Goal: Information Seeking & Learning: Understand process/instructions

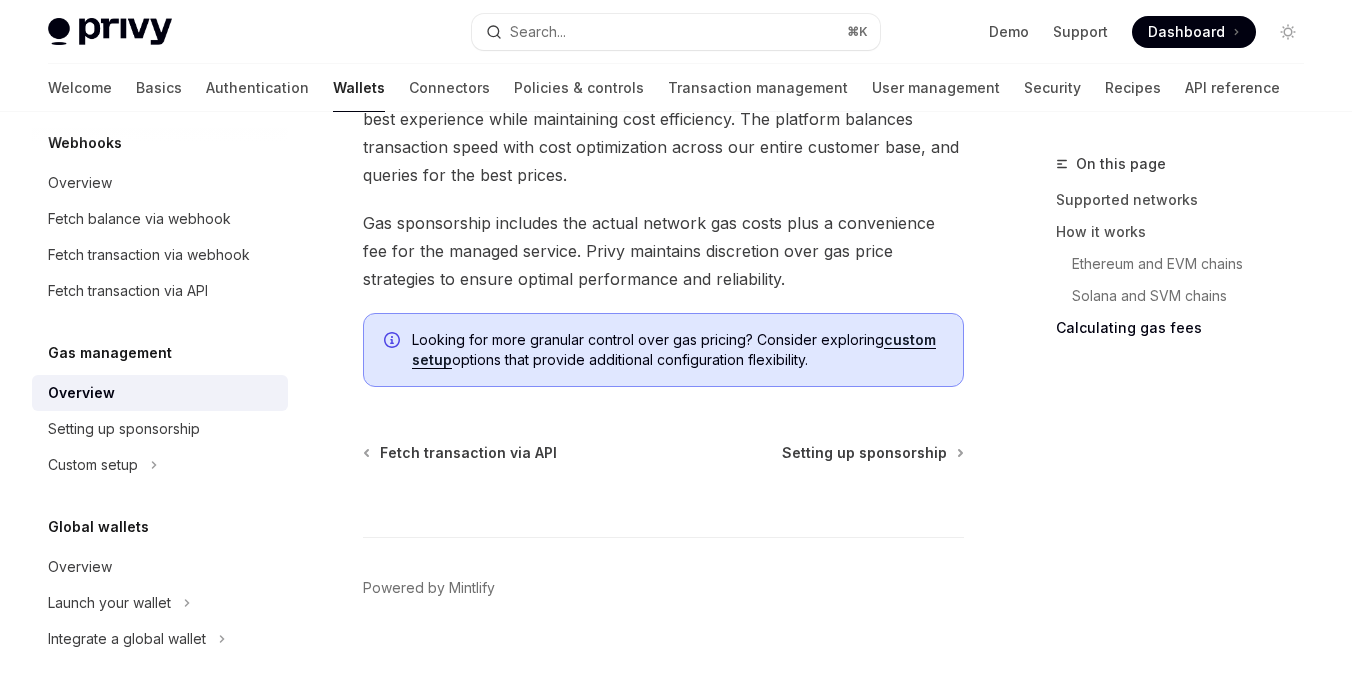
scroll to position [1879, 0]
click at [908, 337] on link "custom setup" at bounding box center [674, 348] width 524 height 38
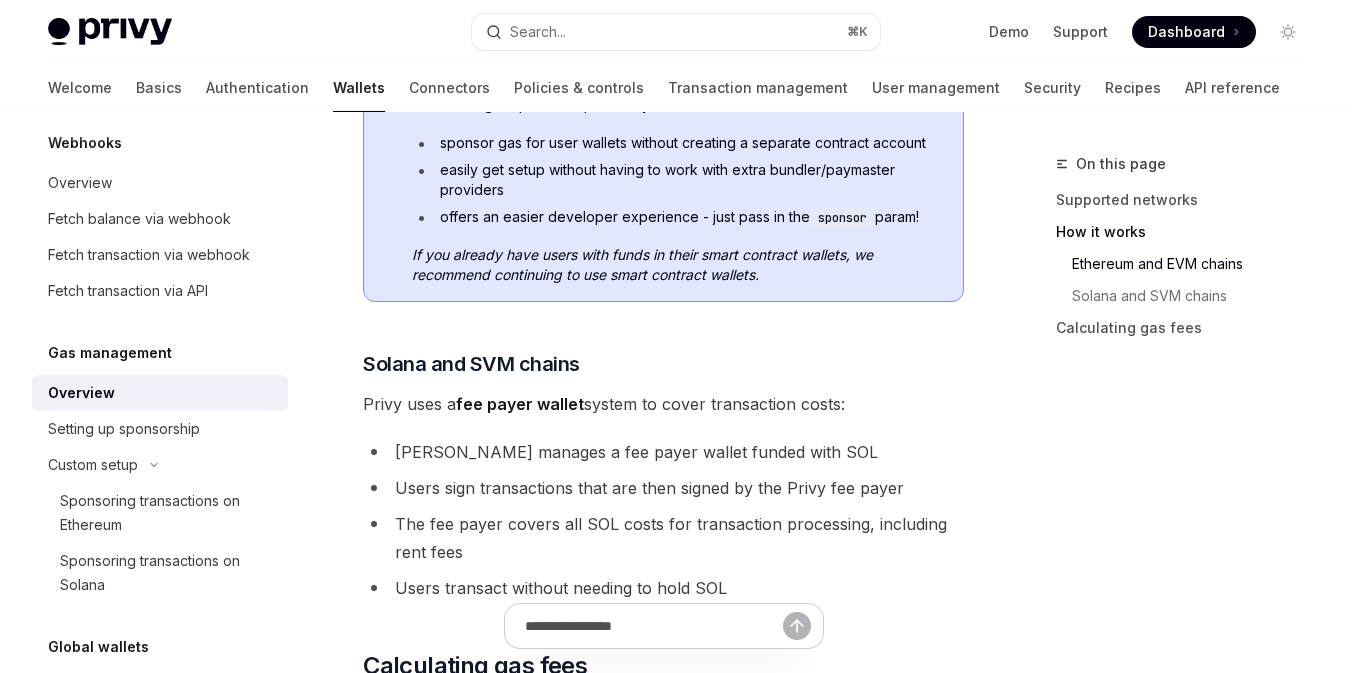
scroll to position [1253, 0]
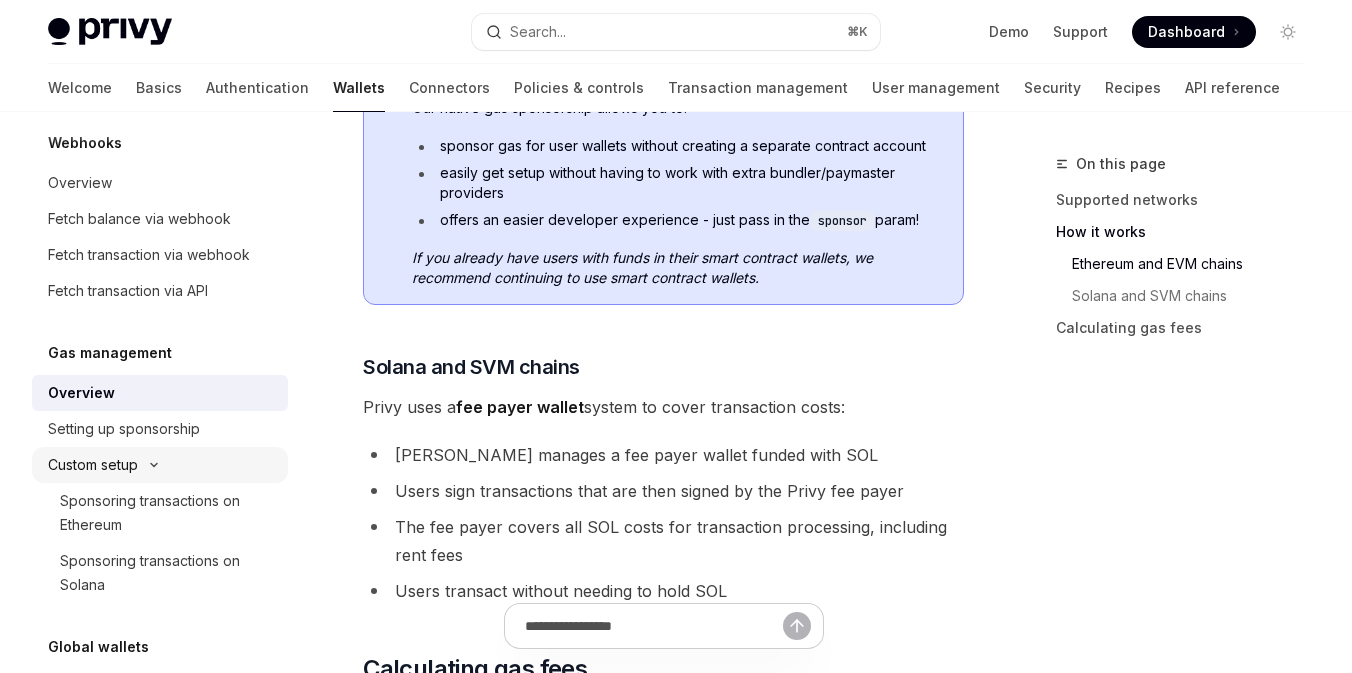
click at [235, 479] on div "Custom setup" at bounding box center [160, 465] width 256 height 36
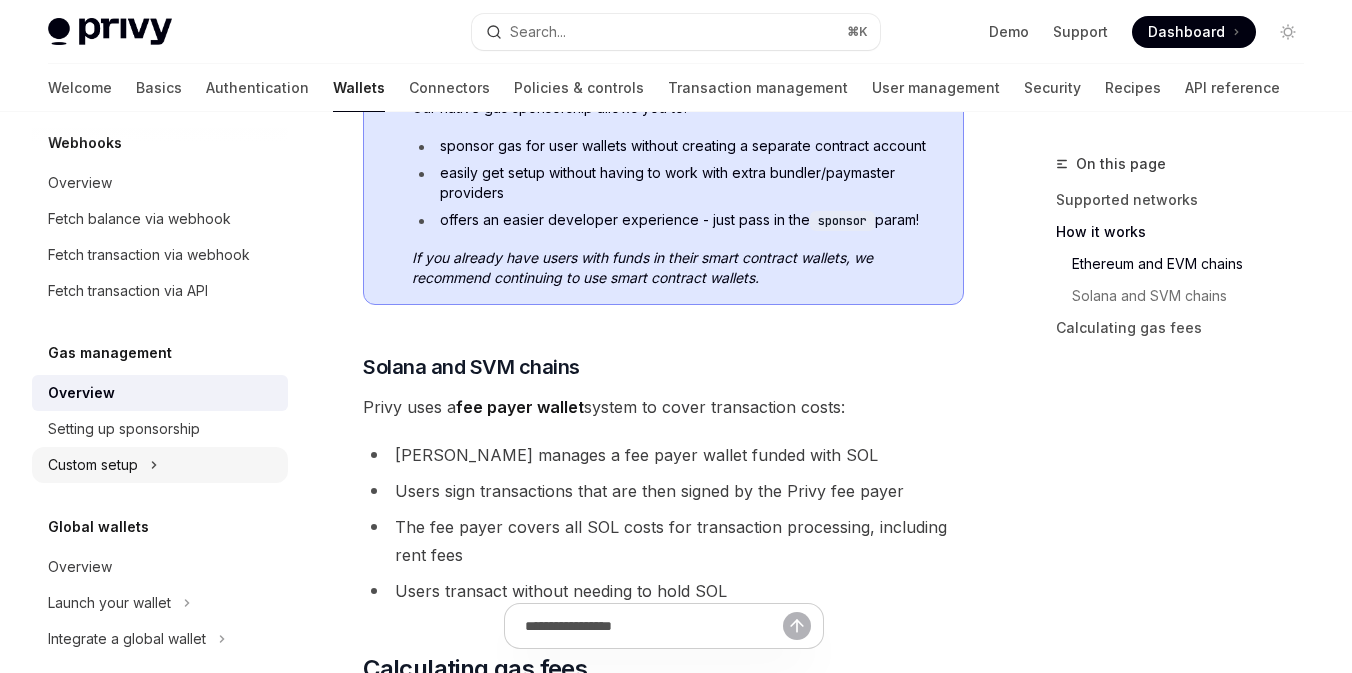
click at [226, 468] on div "Custom setup" at bounding box center [160, 465] width 256 height 36
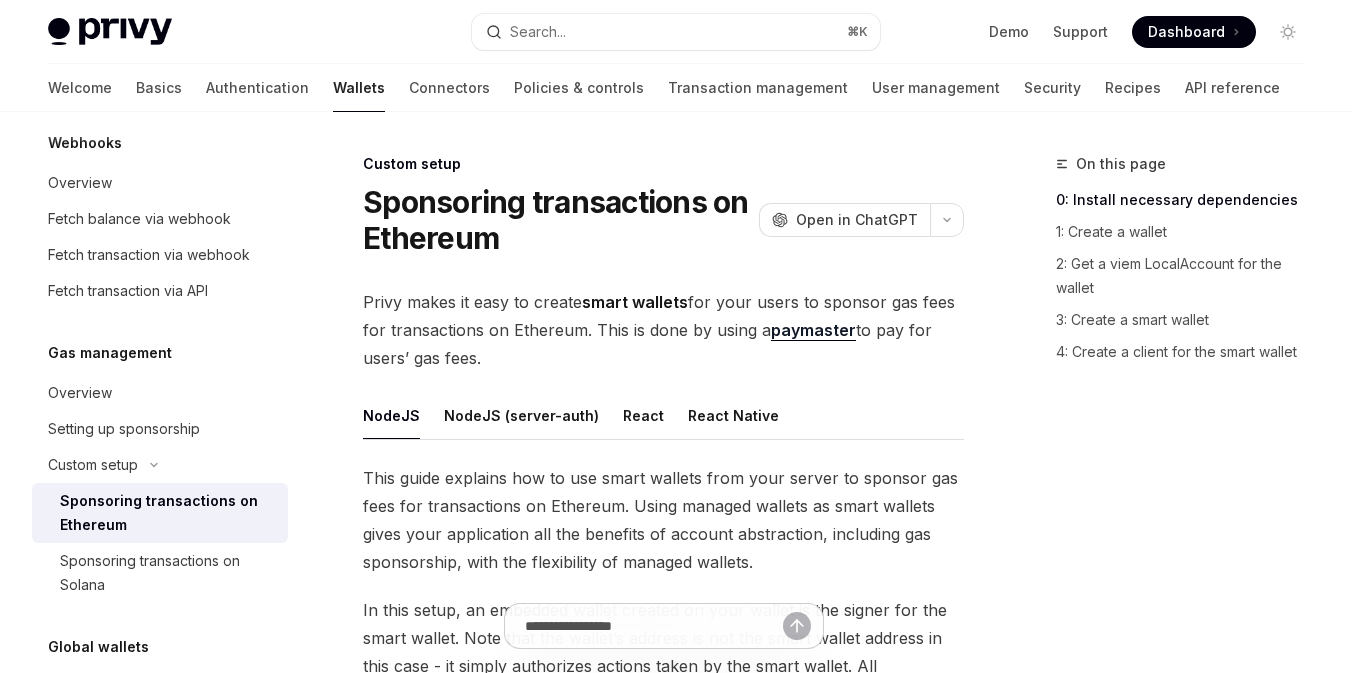
click at [218, 514] on div "Sponsoring transactions on Ethereum" at bounding box center [168, 513] width 216 height 48
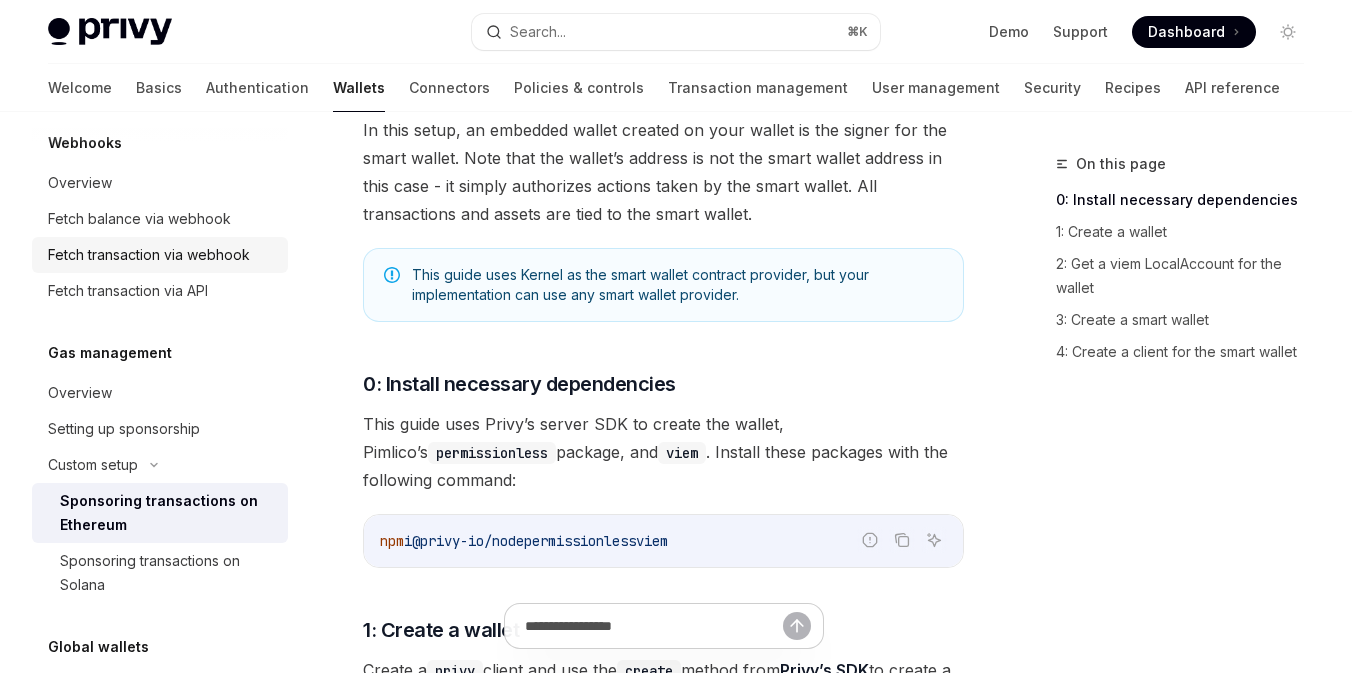
scroll to position [1003, 0]
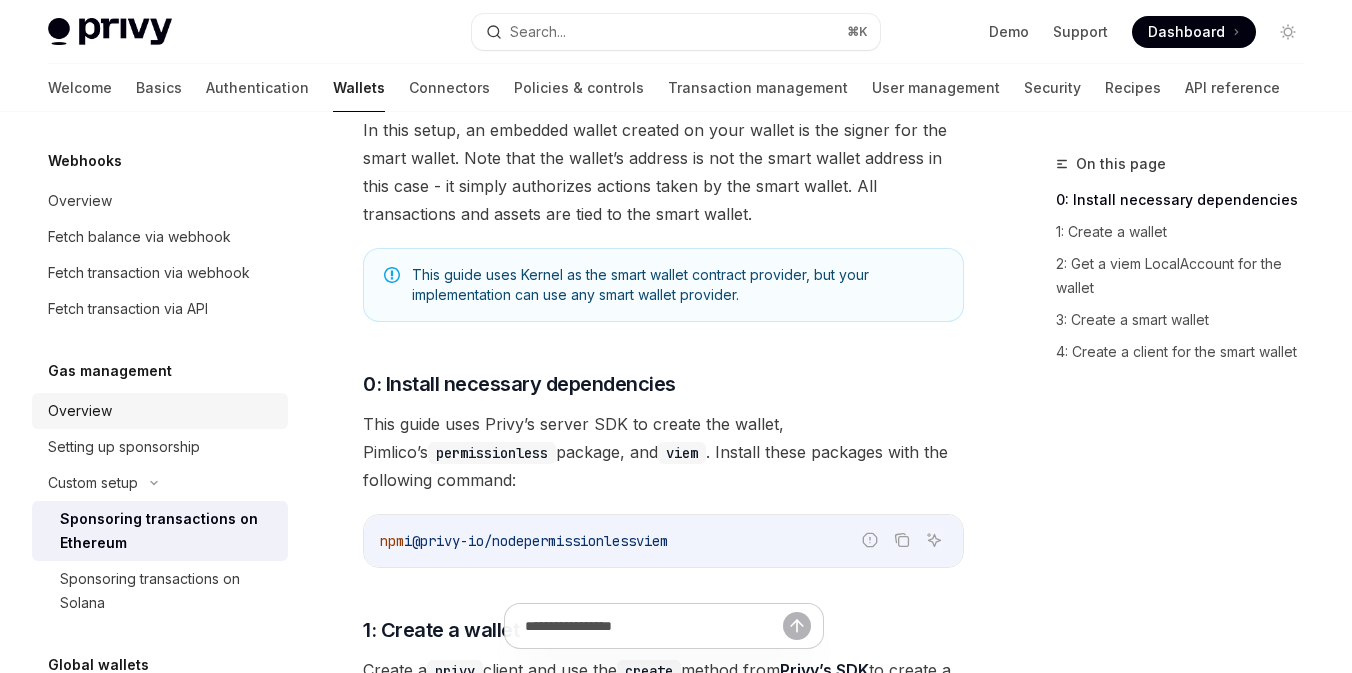
click at [182, 417] on div "Overview" at bounding box center [162, 411] width 228 height 24
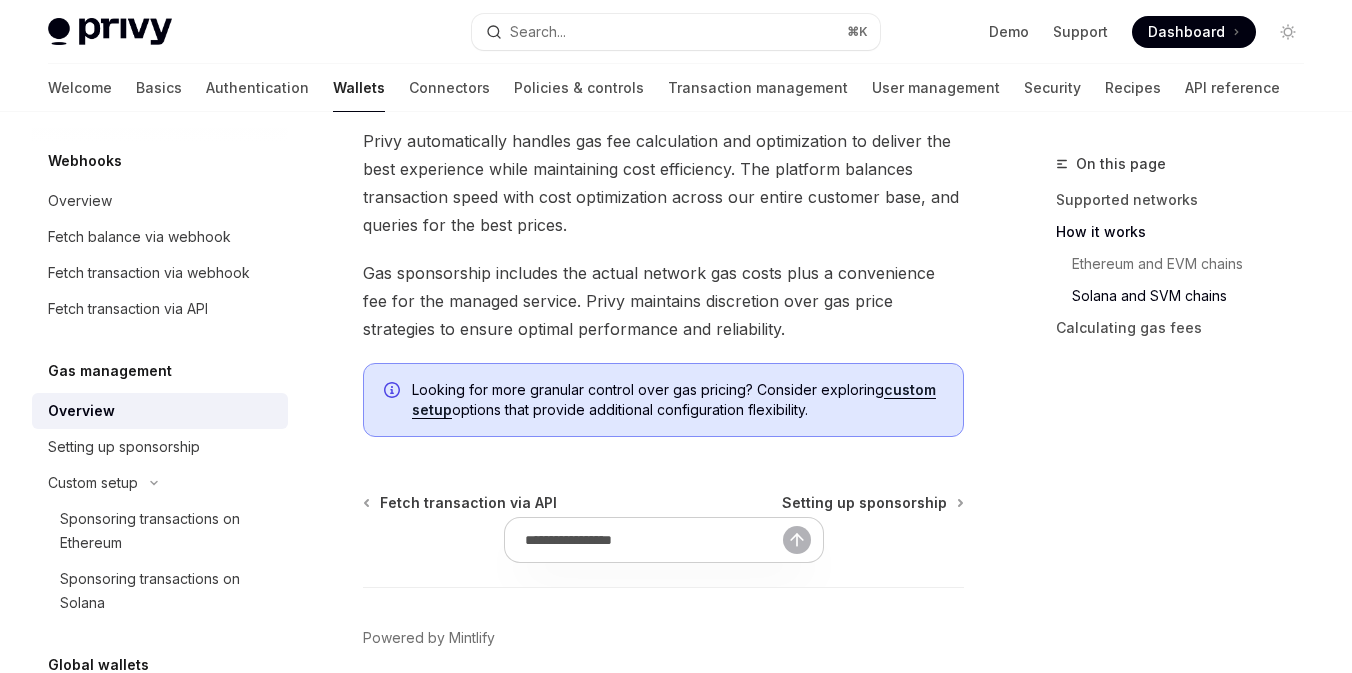
scroll to position [1913, 0]
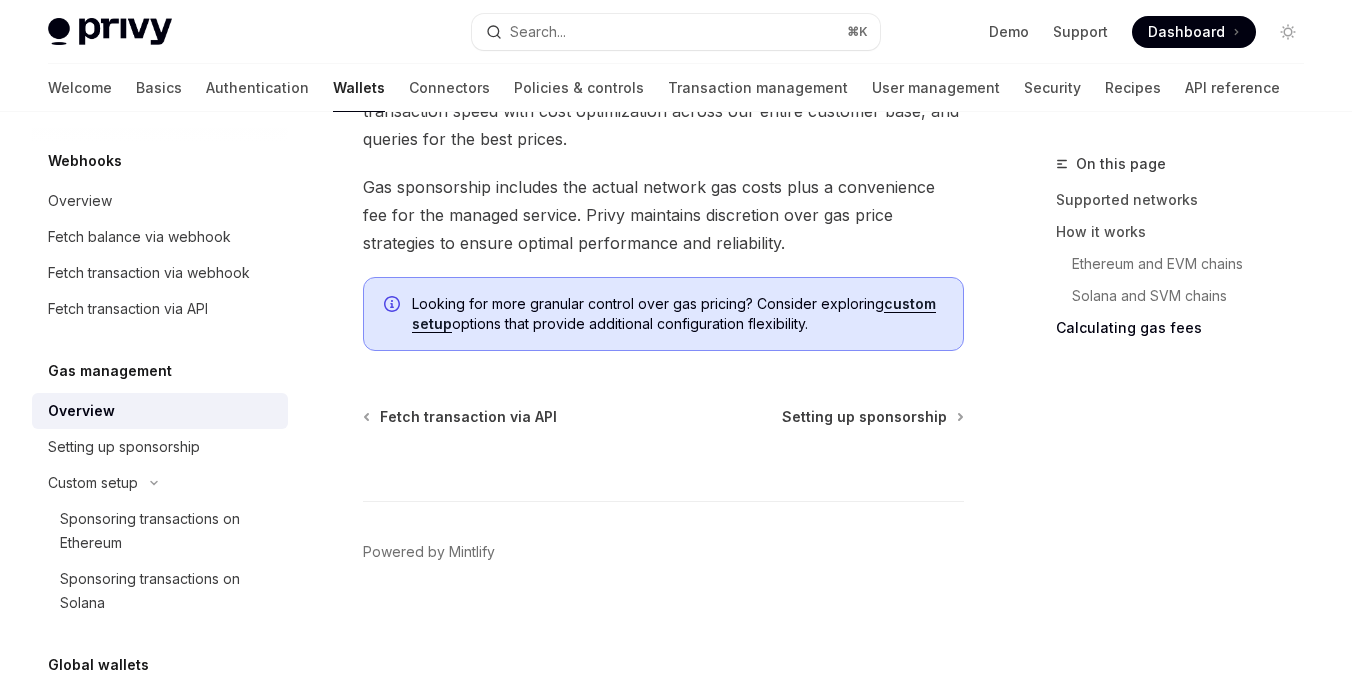
click at [922, 310] on link "custom setup" at bounding box center [674, 314] width 524 height 38
type textarea "*"
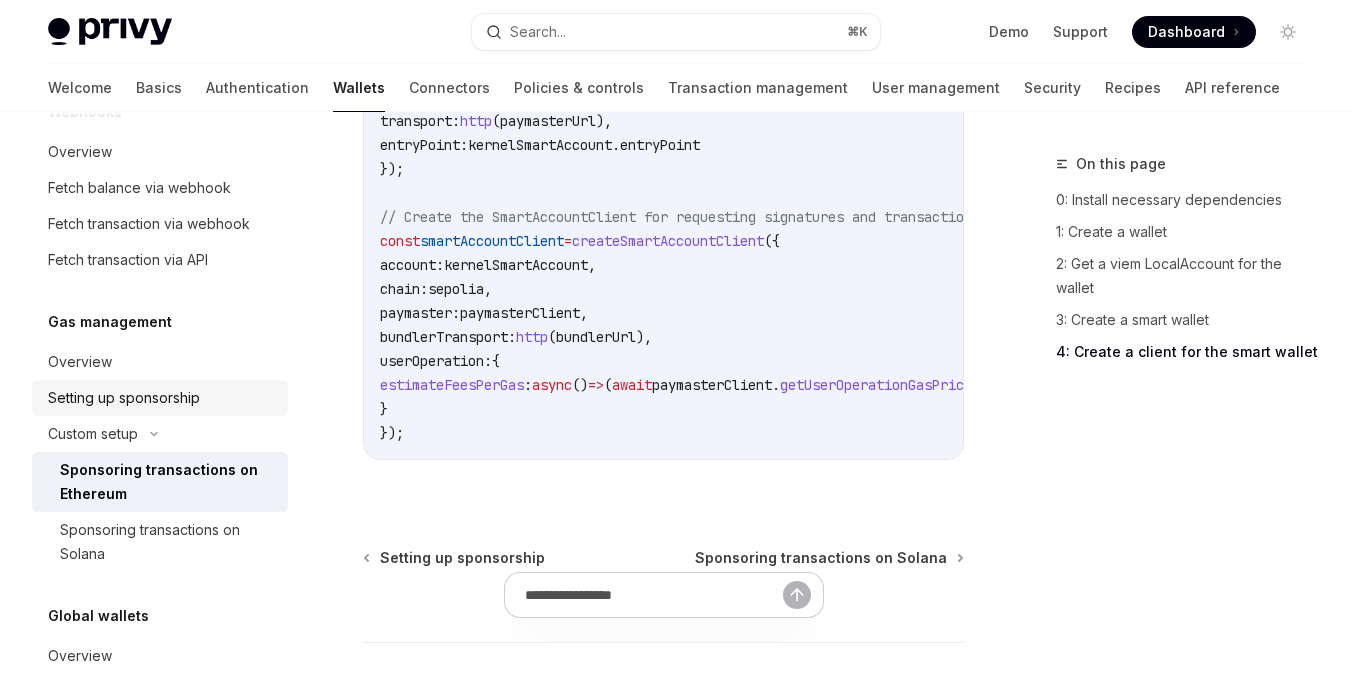
scroll to position [1053, 0]
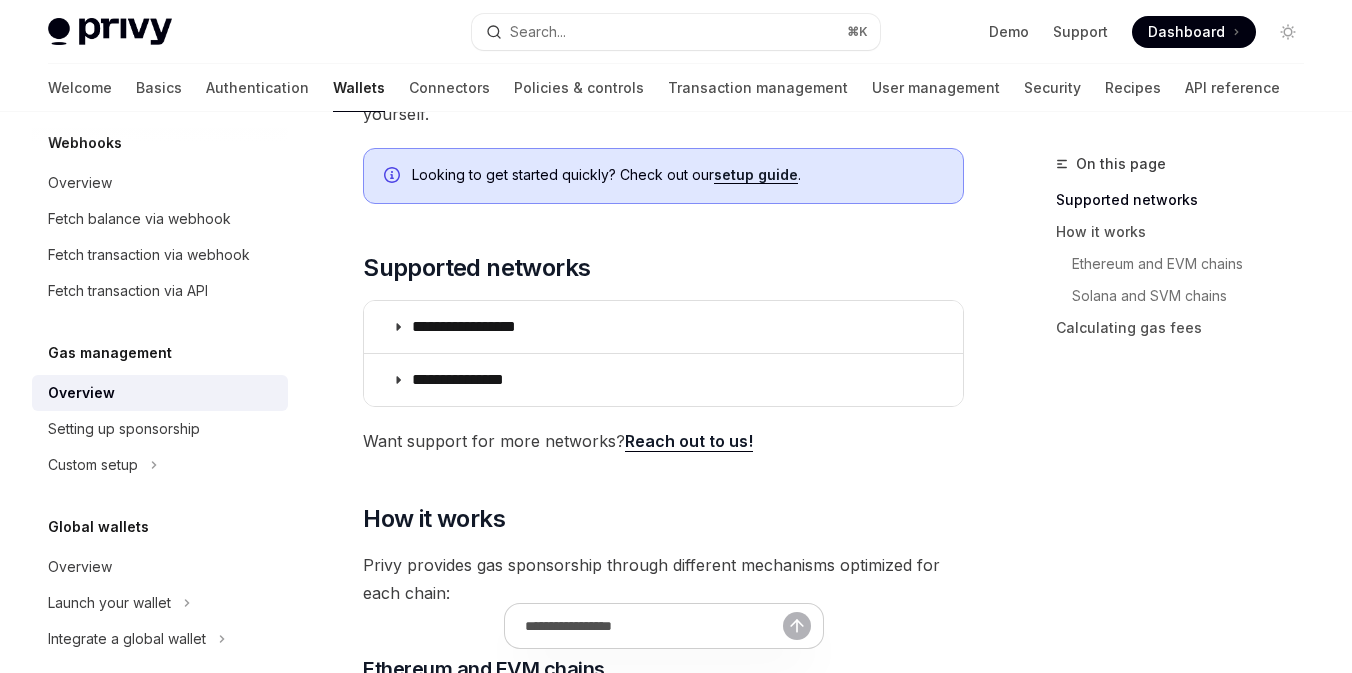
scroll to position [282, 0]
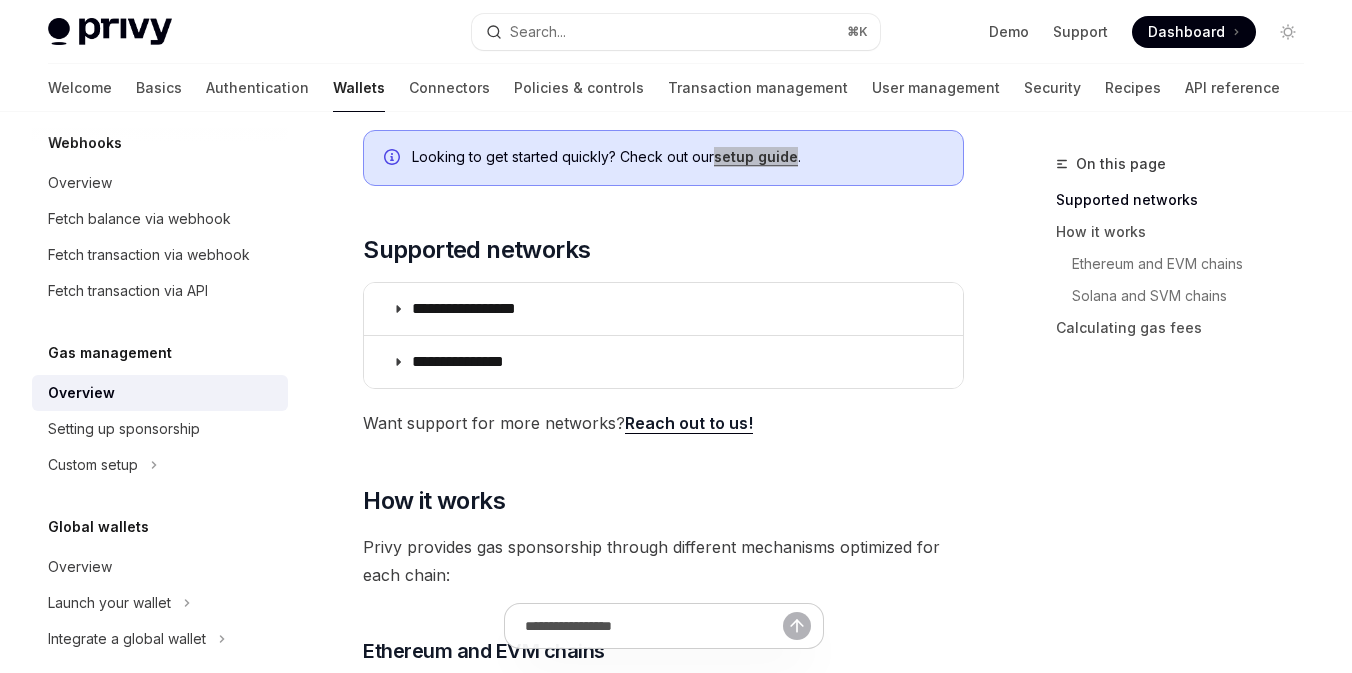
drag, startPoint x: 764, startPoint y: 152, endPoint x: 978, endPoint y: 10, distance: 256.8
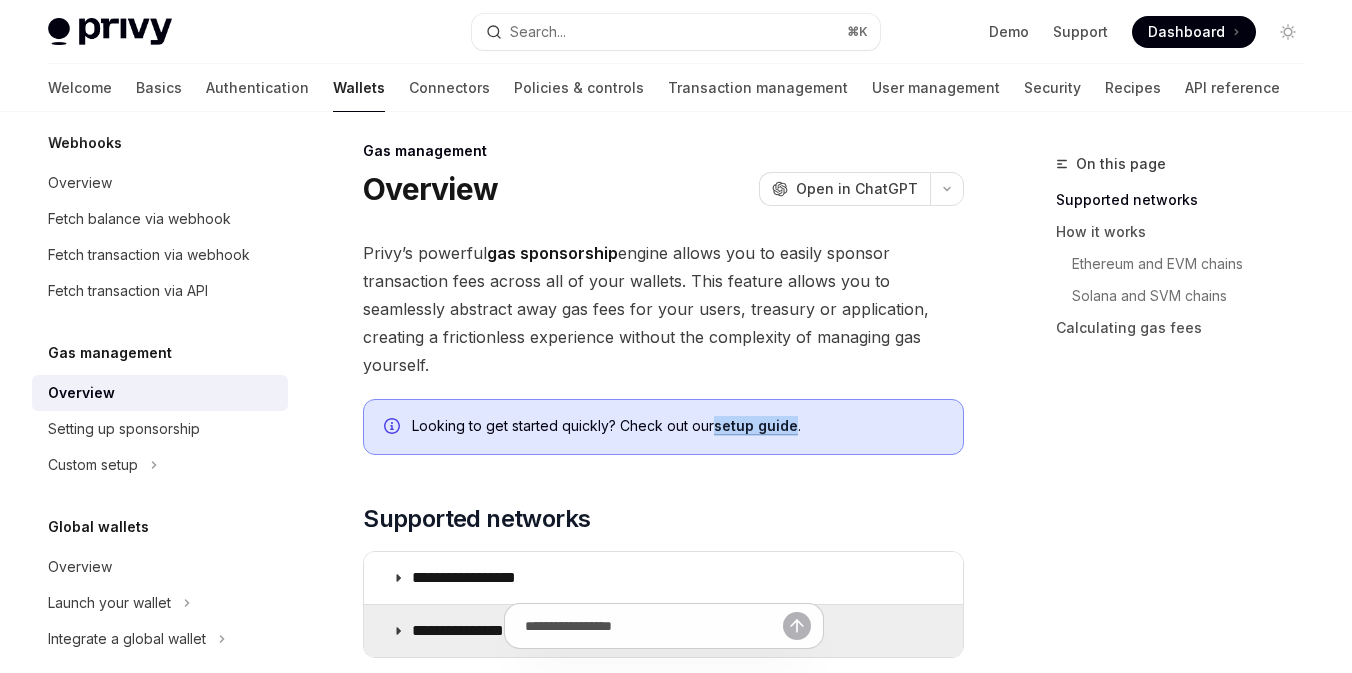
scroll to position [0, 0]
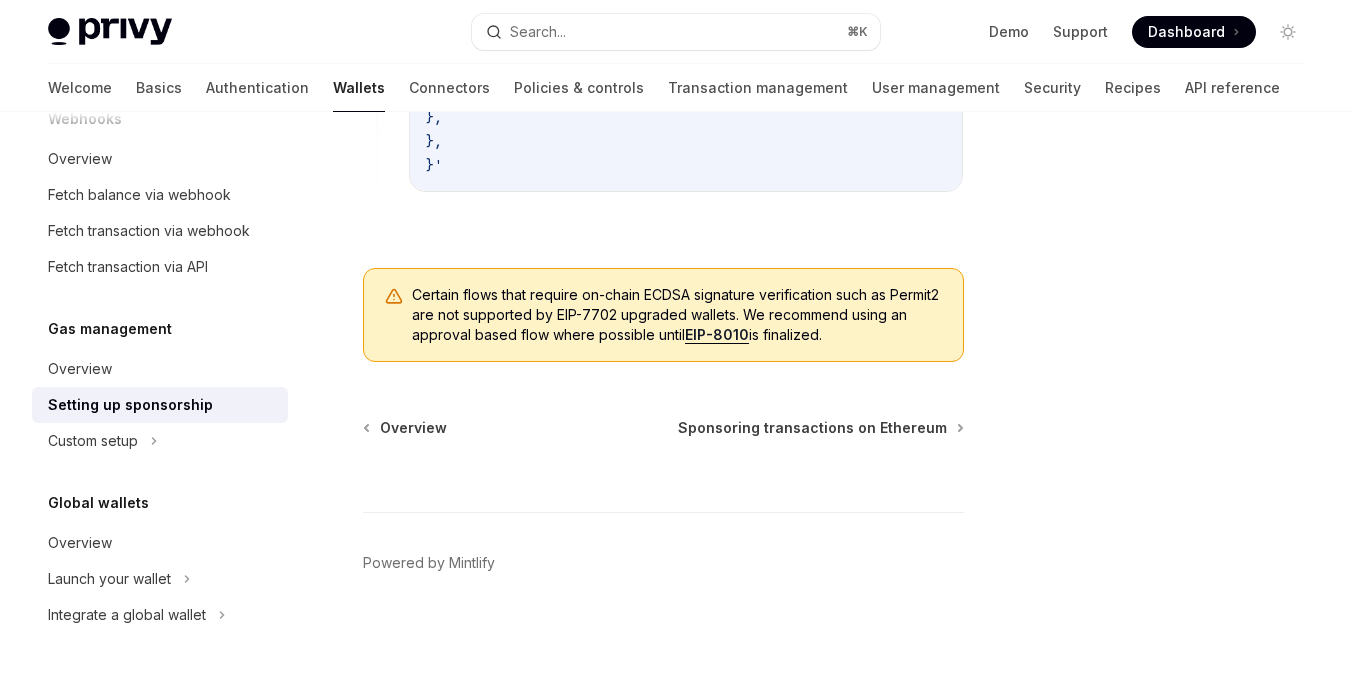
scroll to position [1769, 0]
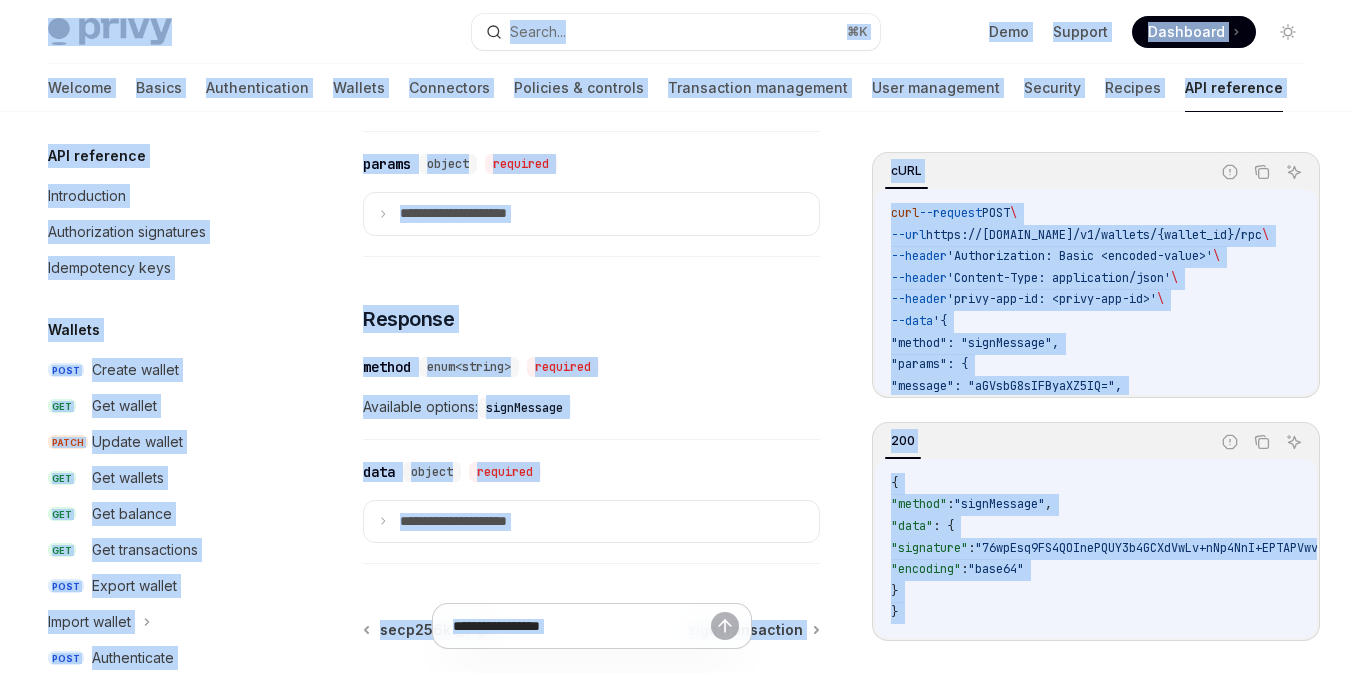
scroll to position [373, 0]
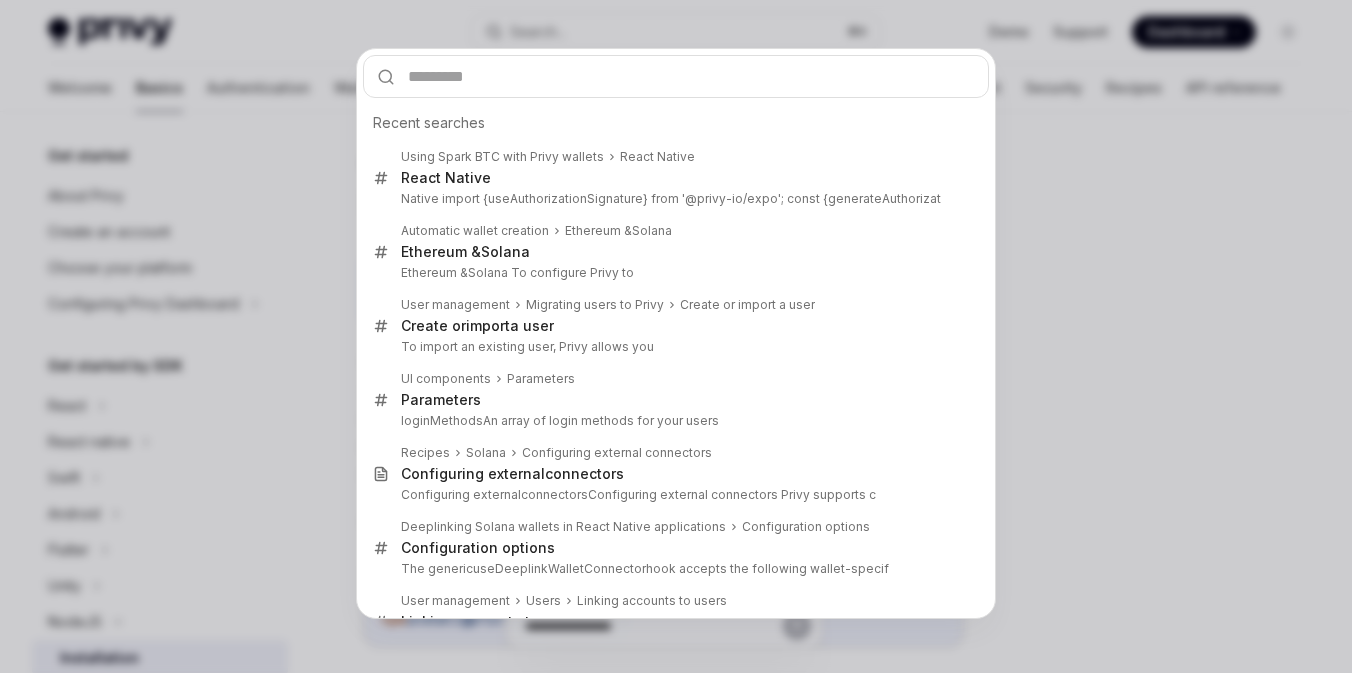
scroll to position [245, 0]
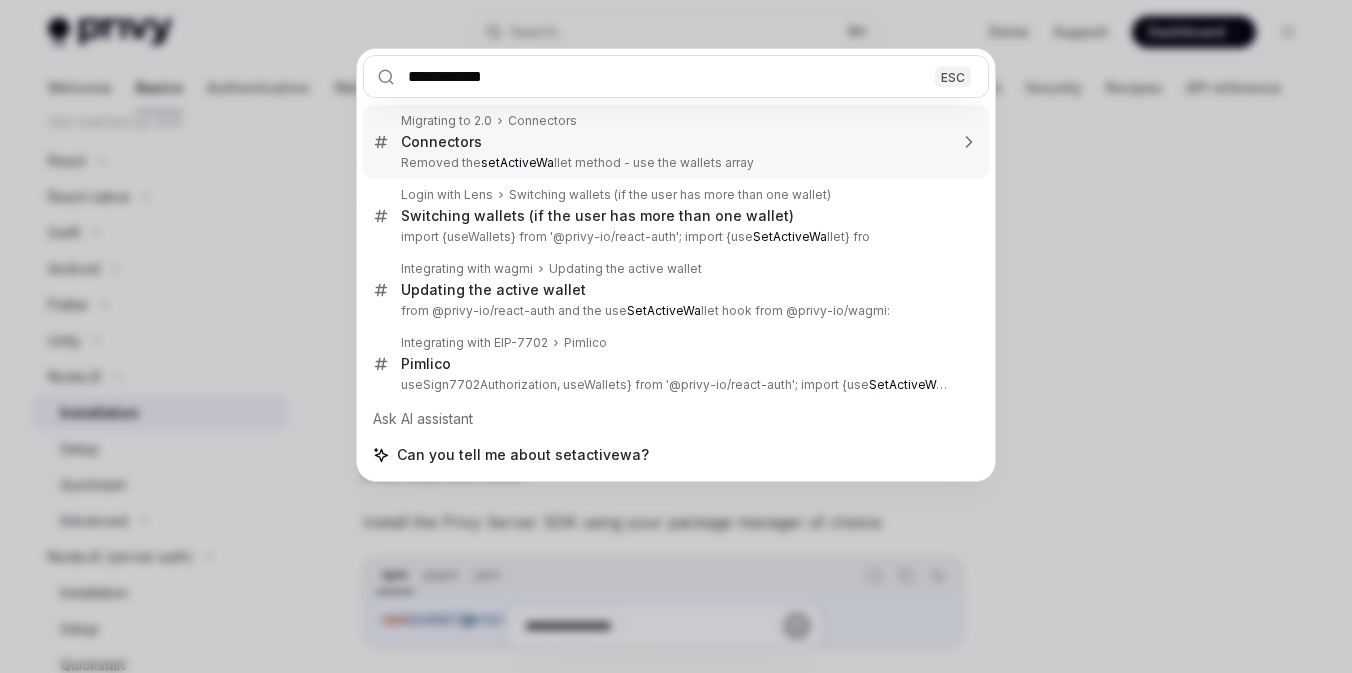
type input "**********"
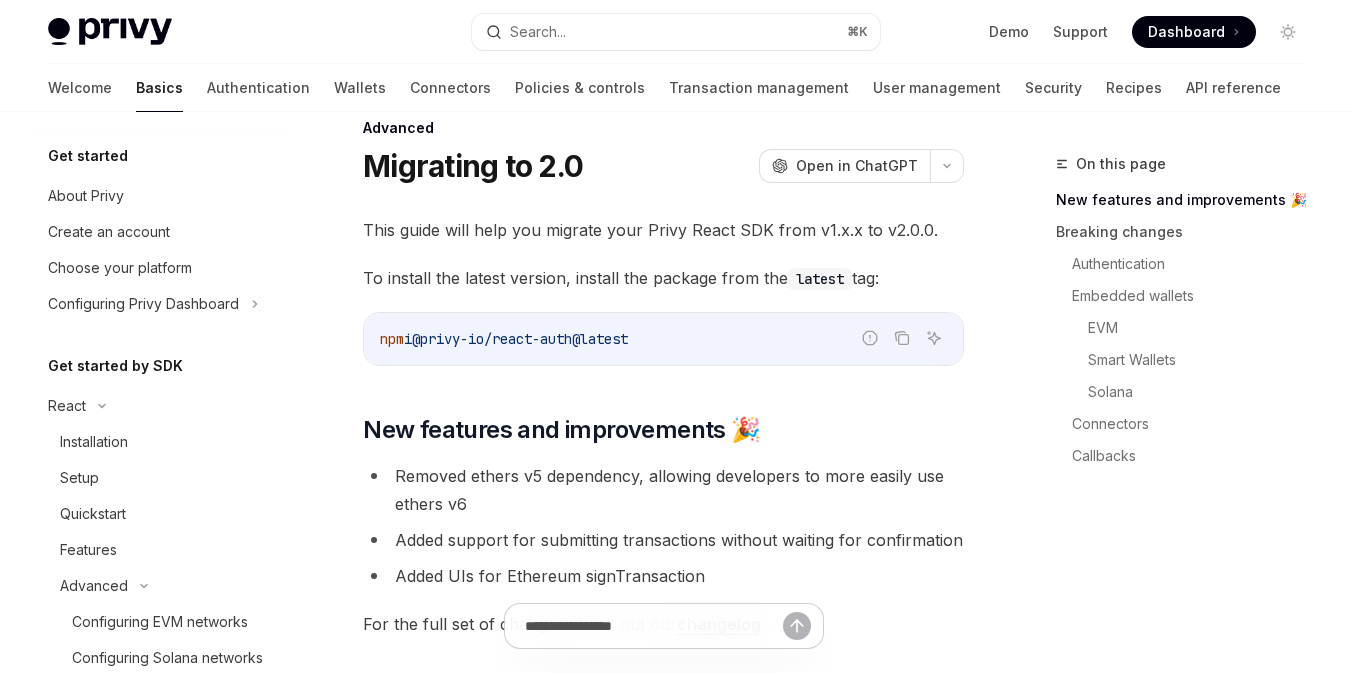
scroll to position [409, 0]
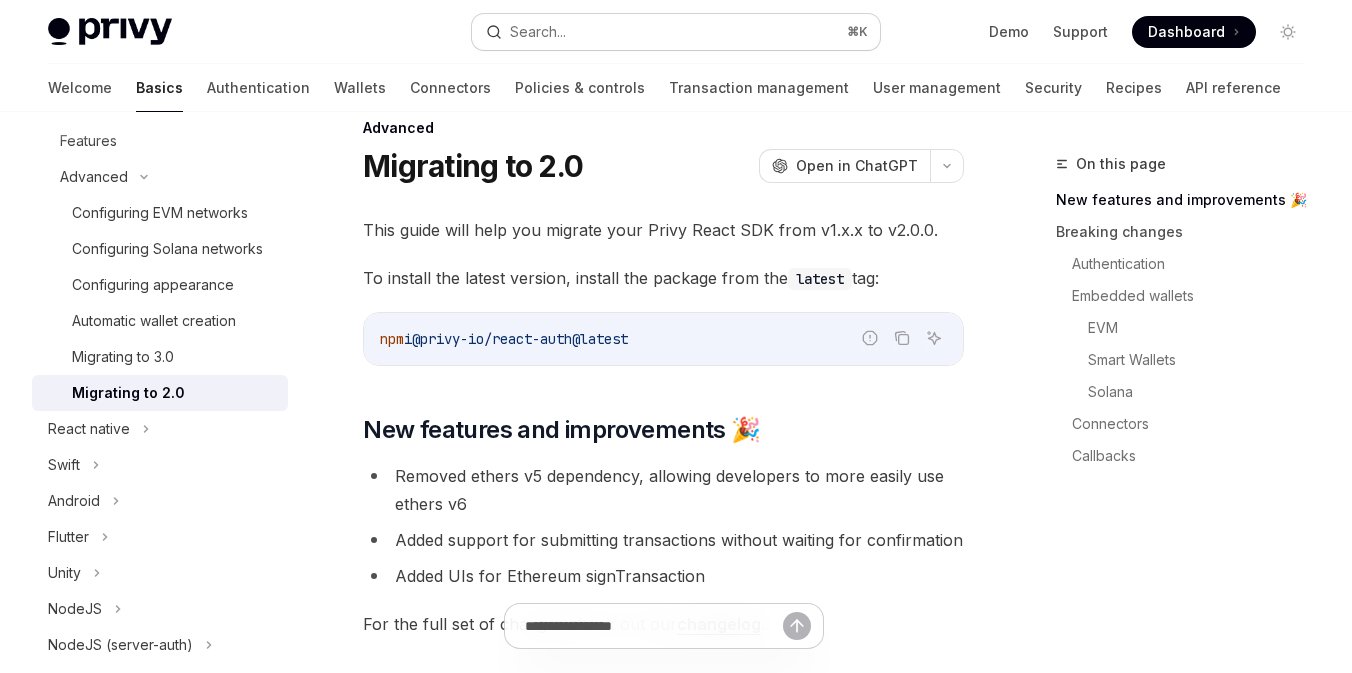
click at [562, 33] on div "Search..." at bounding box center [538, 32] width 56 height 24
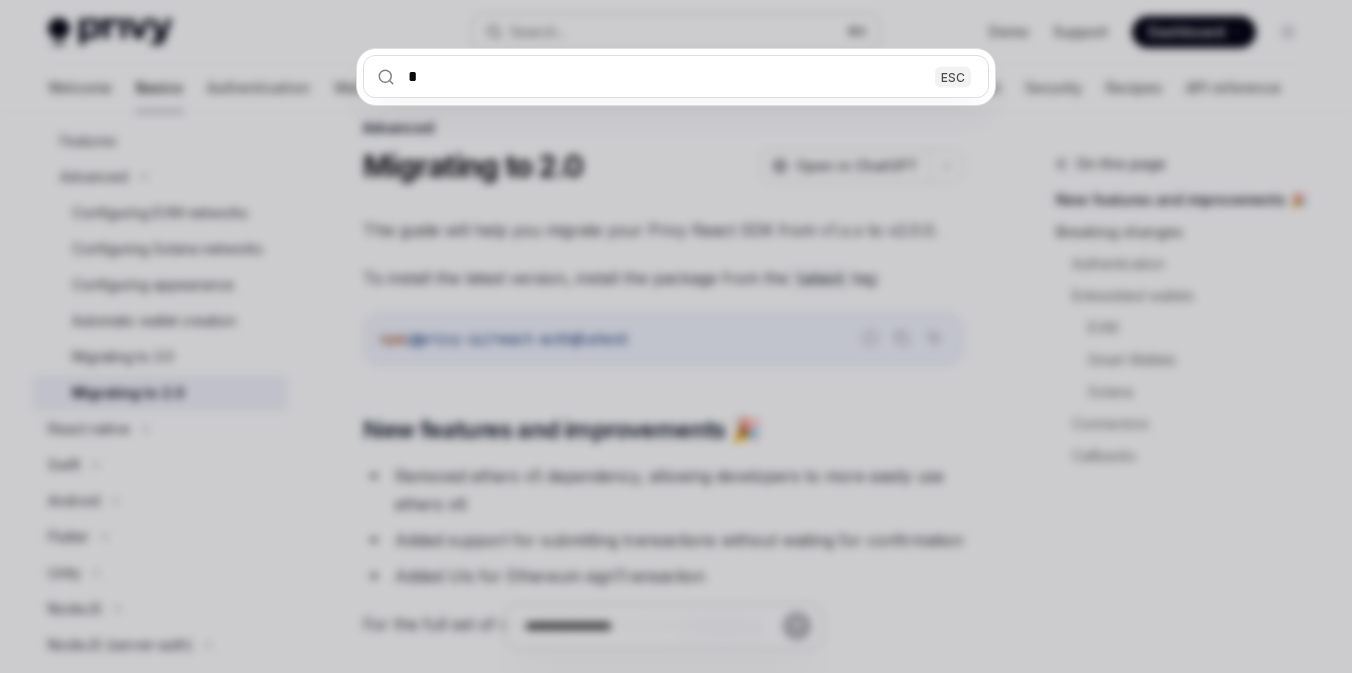
scroll to position [0, 0]
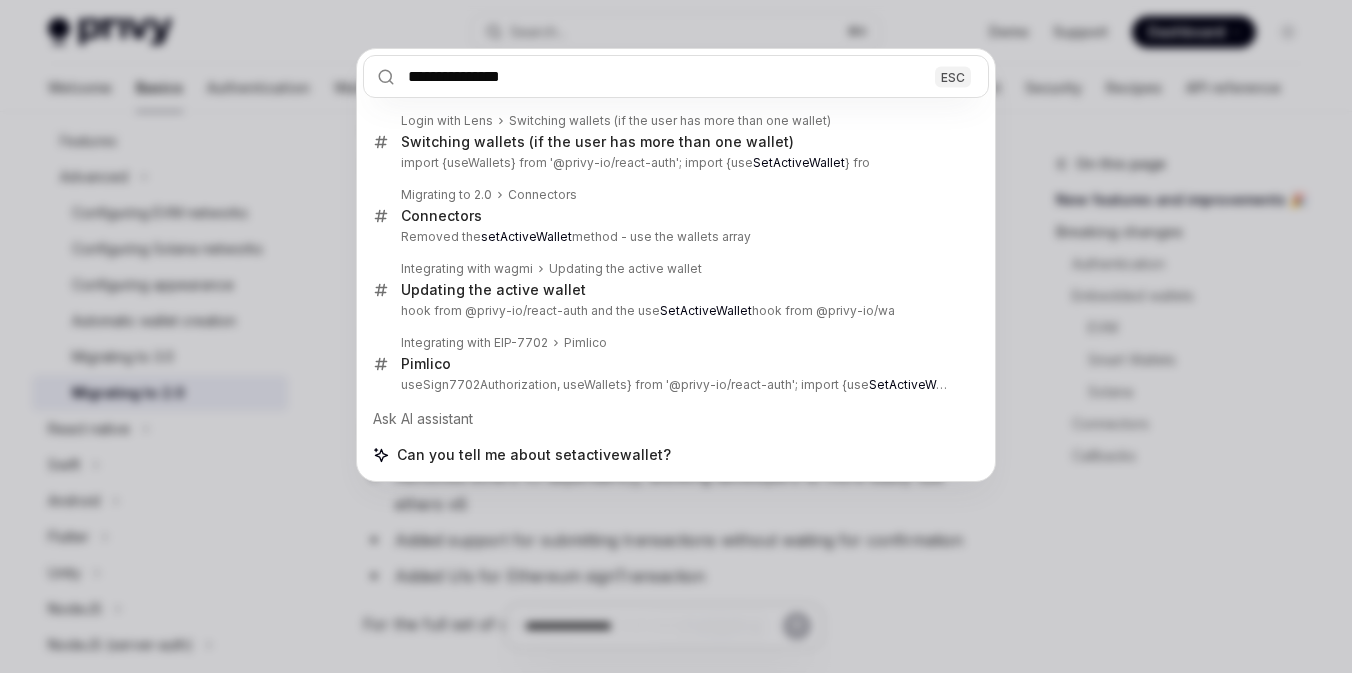
type input "**********"
